Goal: Transaction & Acquisition: Purchase product/service

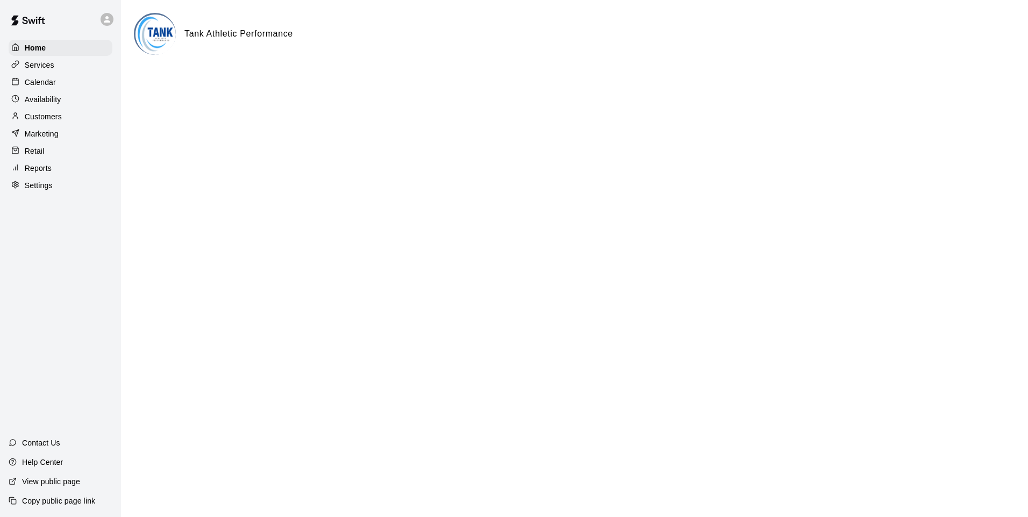
drag, startPoint x: 0, startPoint y: 0, endPoint x: 231, endPoint y: 209, distance: 311.4
click at [231, 86] on html "Home Services Calendar Availability Customers Marketing Retail Reports Settings…" at bounding box center [514, 43] width 1028 height 86
click at [47, 155] on div "Retail" at bounding box center [61, 151] width 104 height 16
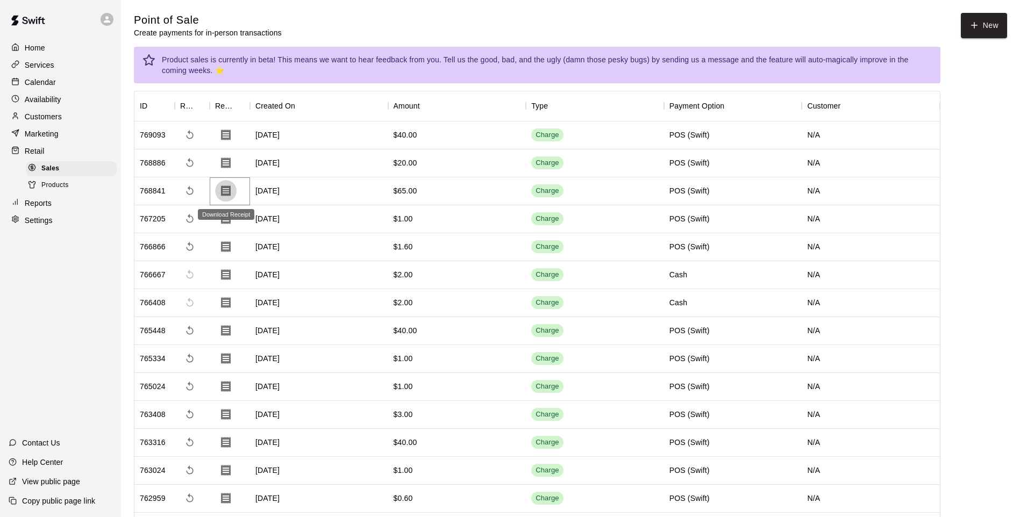
click at [231, 192] on icon "Download Receipt" at bounding box center [225, 190] width 13 height 13
click at [51, 174] on span "Sales" at bounding box center [50, 168] width 18 height 11
click at [981, 36] on button "New" at bounding box center [984, 25] width 46 height 25
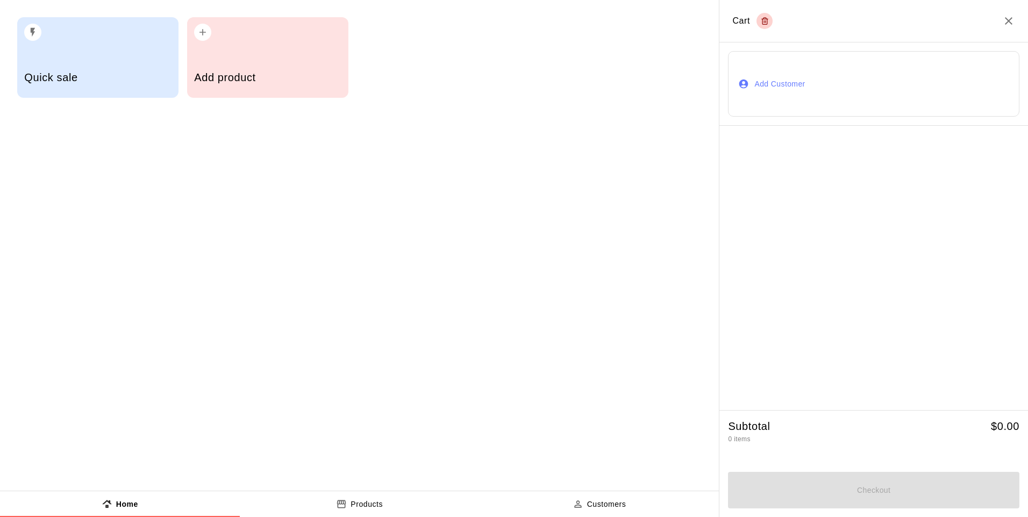
click at [311, 83] on h5 "Add product" at bounding box center [267, 77] width 147 height 15
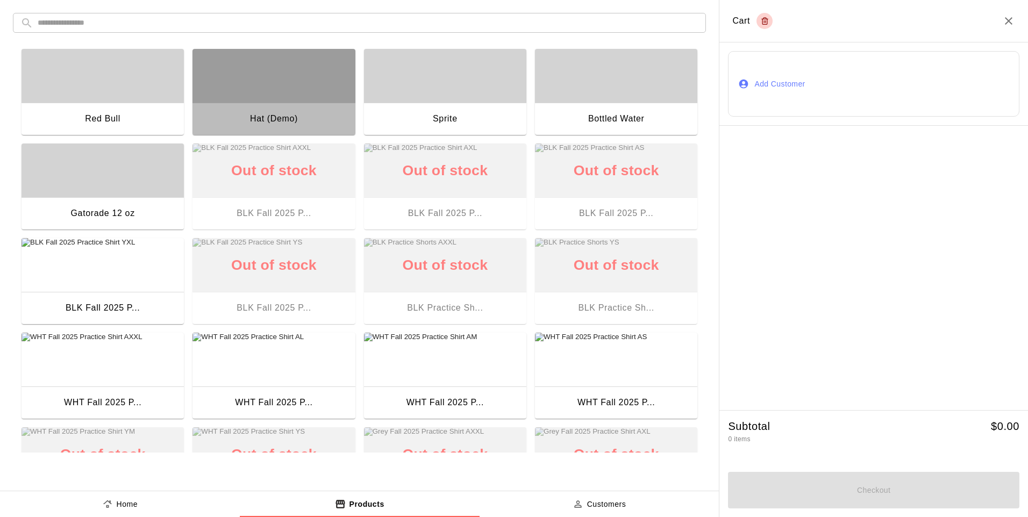
click at [302, 121] on div "Hat (Demo)" at bounding box center [273, 120] width 162 height 34
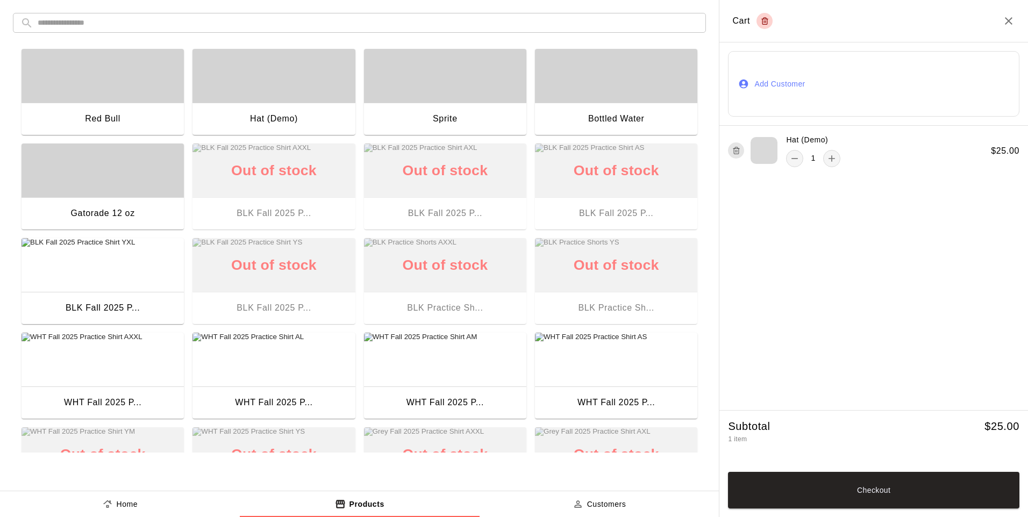
click at [868, 502] on button "Checkout" at bounding box center [873, 490] width 291 height 37
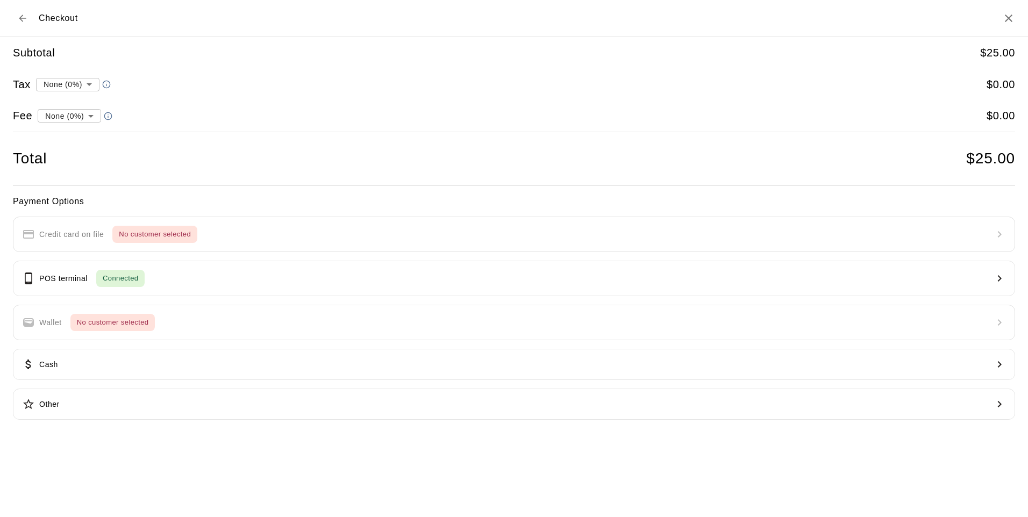
click at [44, 285] on div "POS terminal Connected" at bounding box center [83, 278] width 123 height 17
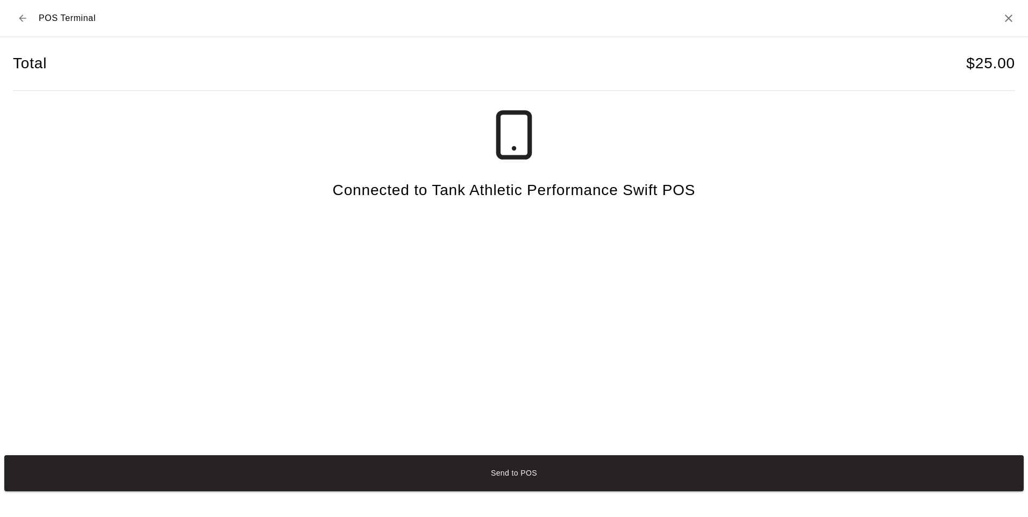
click at [480, 491] on button "Send to POS" at bounding box center [513, 473] width 1019 height 36
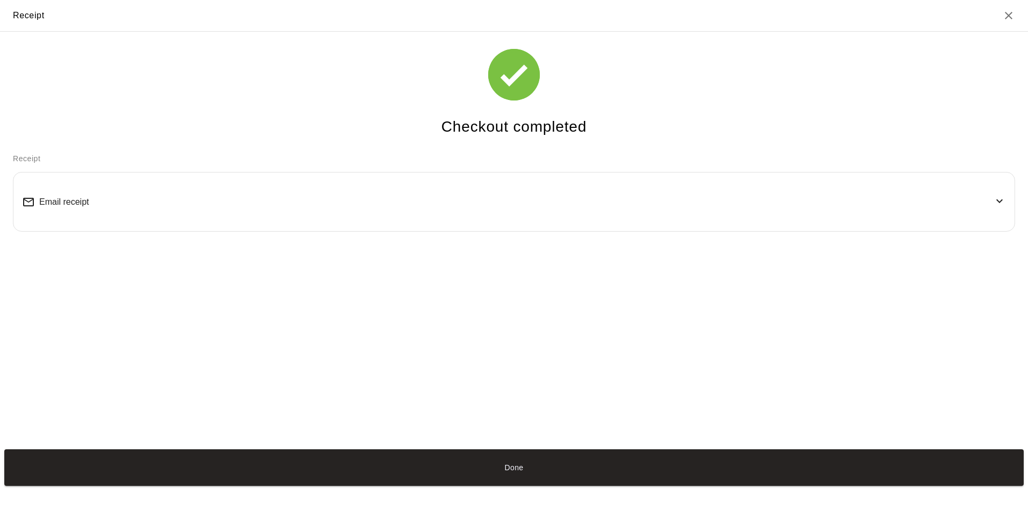
click at [309, 472] on button "Done" at bounding box center [513, 467] width 1019 height 36
